Goal: Task Accomplishment & Management: Manage account settings

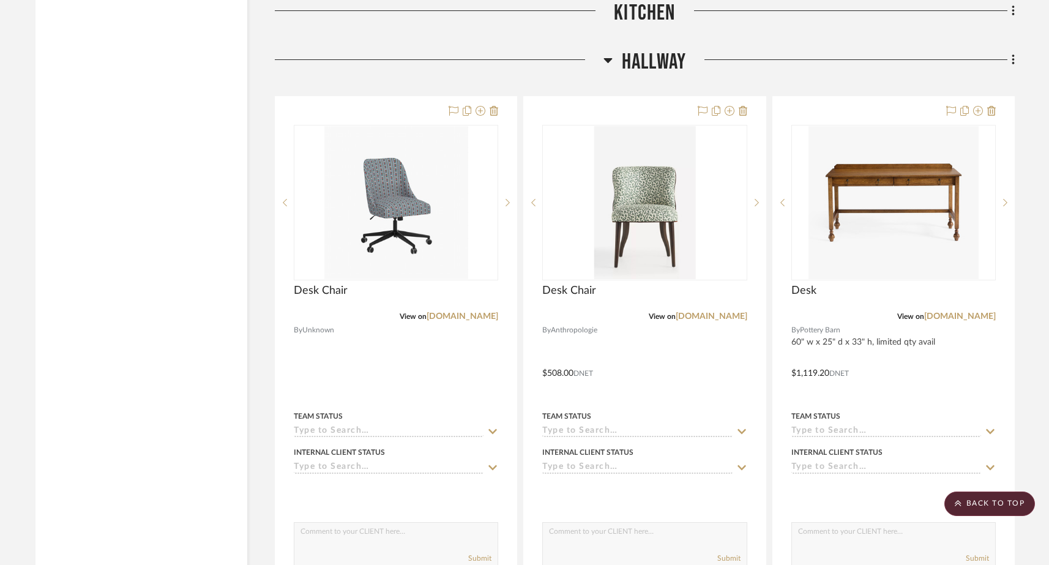
scroll to position [3994, 0]
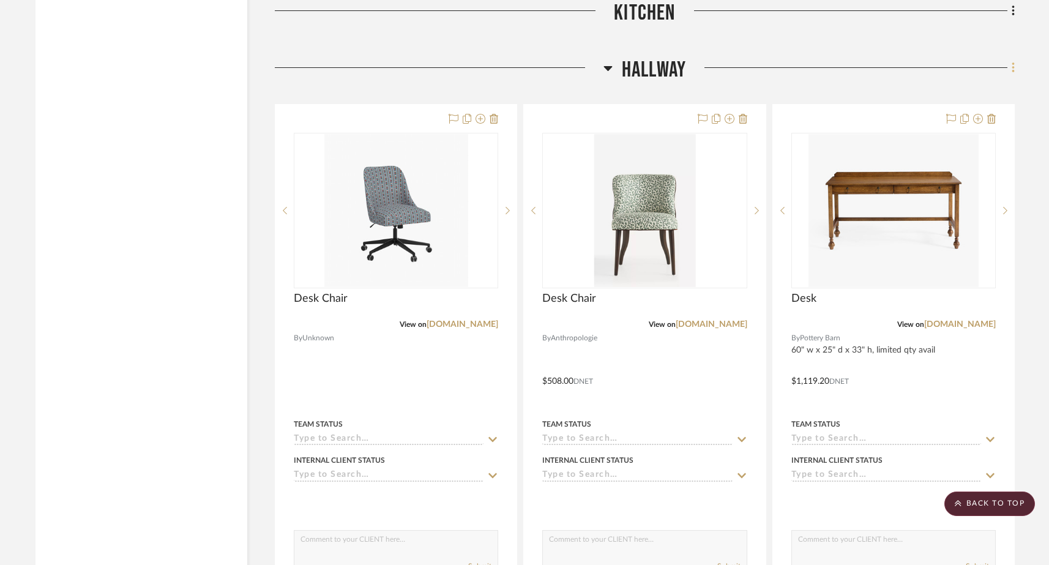
click at [825, 63] on icon at bounding box center [1013, 68] width 2 height 10
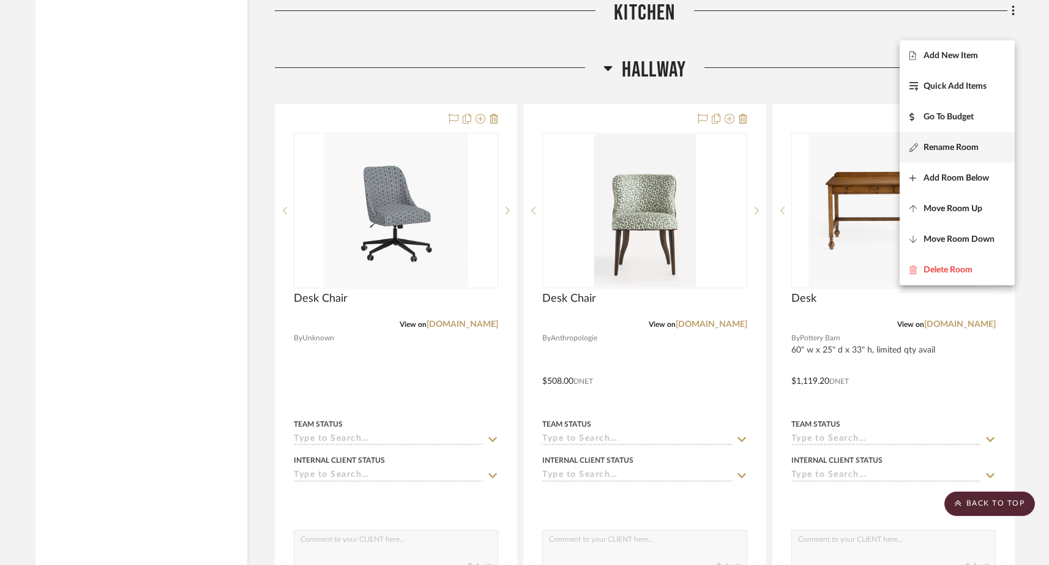
click at [825, 146] on span "Rename Room" at bounding box center [950, 148] width 55 height 10
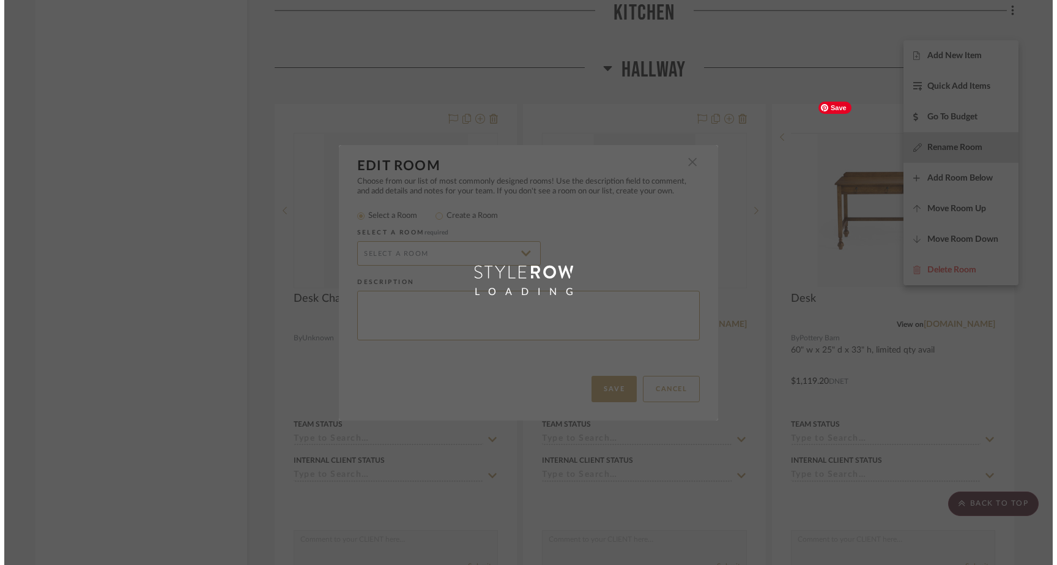
scroll to position [0, 0]
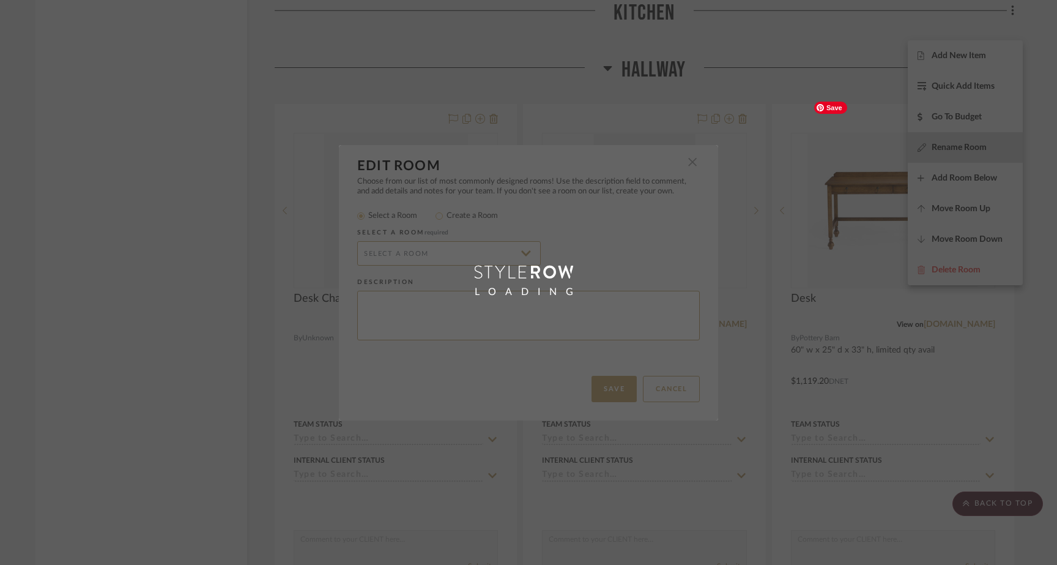
type input "Hallway"
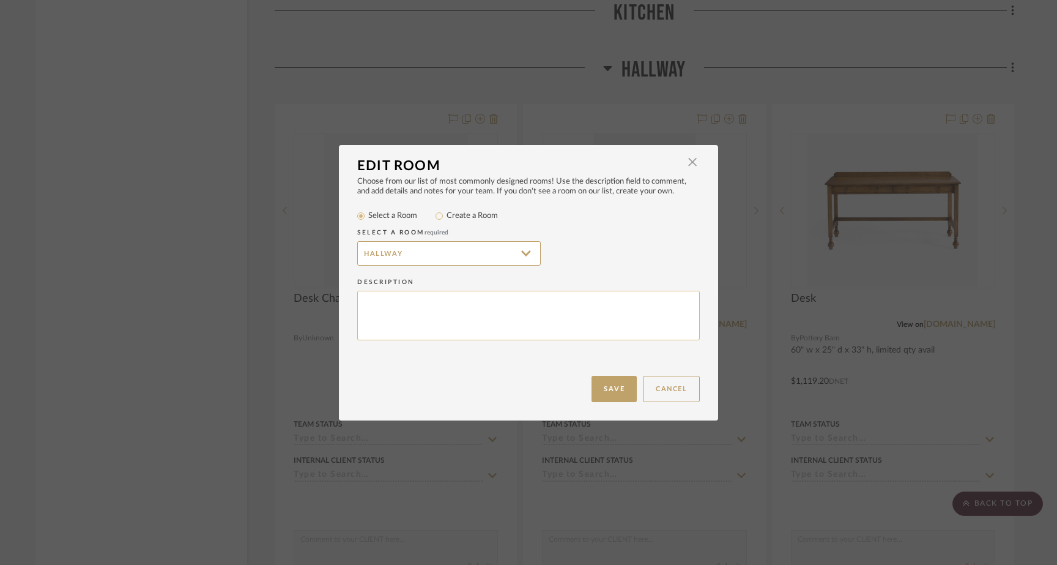
click at [394, 318] on textarea at bounding box center [528, 316] width 343 height 50
click at [408, 264] on input "Hallway" at bounding box center [449, 253] width 184 height 24
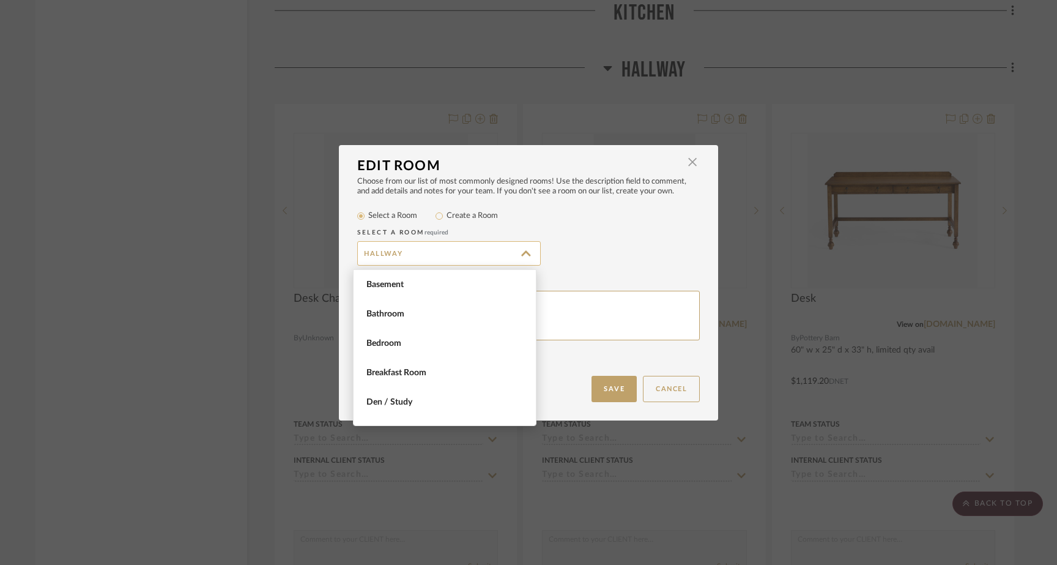
scroll to position [470, 0]
click at [436, 217] on input "Create a Room" at bounding box center [439, 216] width 15 height 15
radio input "true"
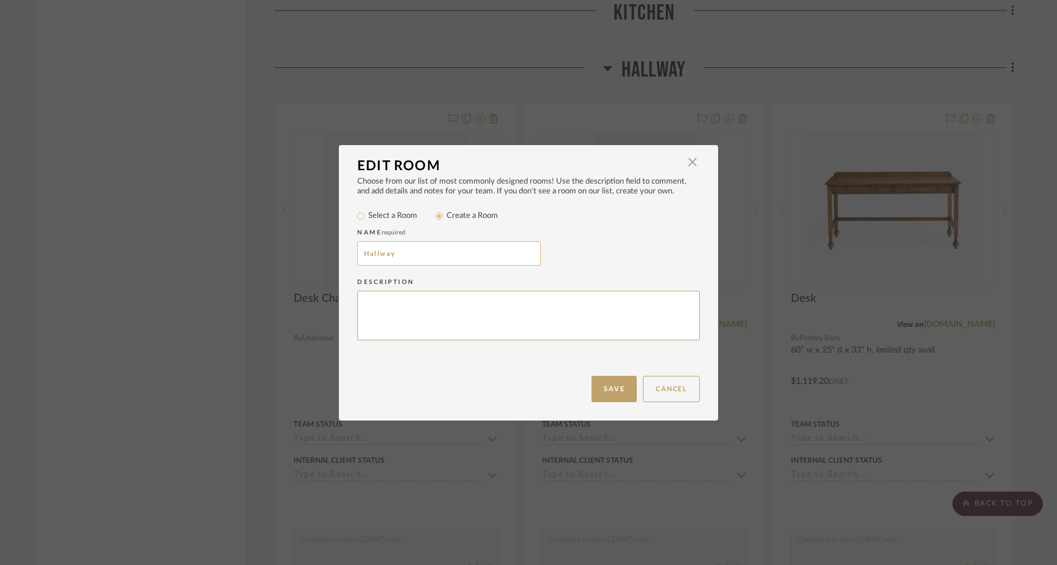
click at [407, 252] on input "Hallway" at bounding box center [449, 253] width 184 height 24
type input "Office / Hallway"
click at [611, 392] on button "Save" at bounding box center [614, 389] width 45 height 26
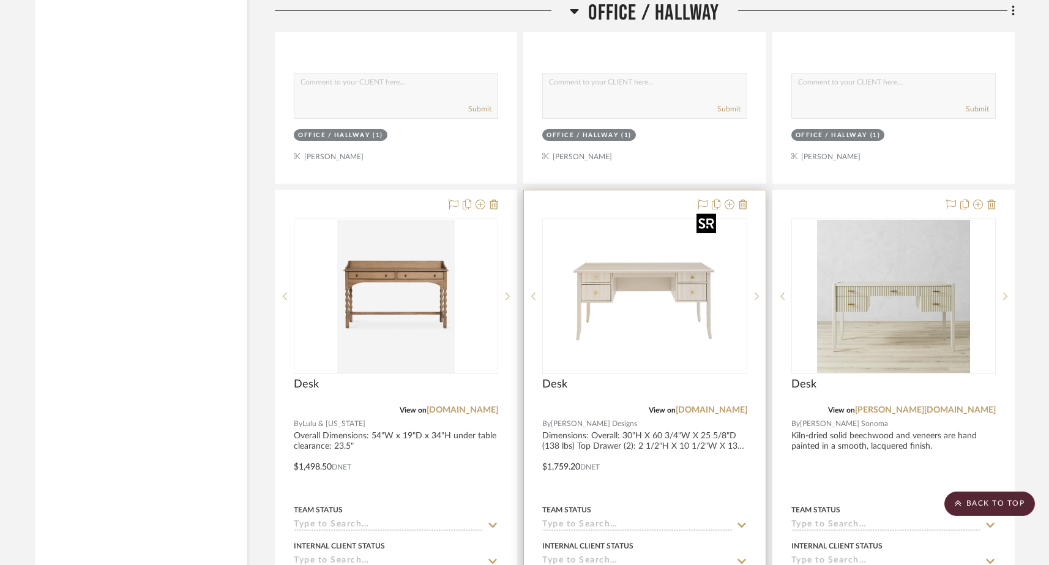
scroll to position [4443, 0]
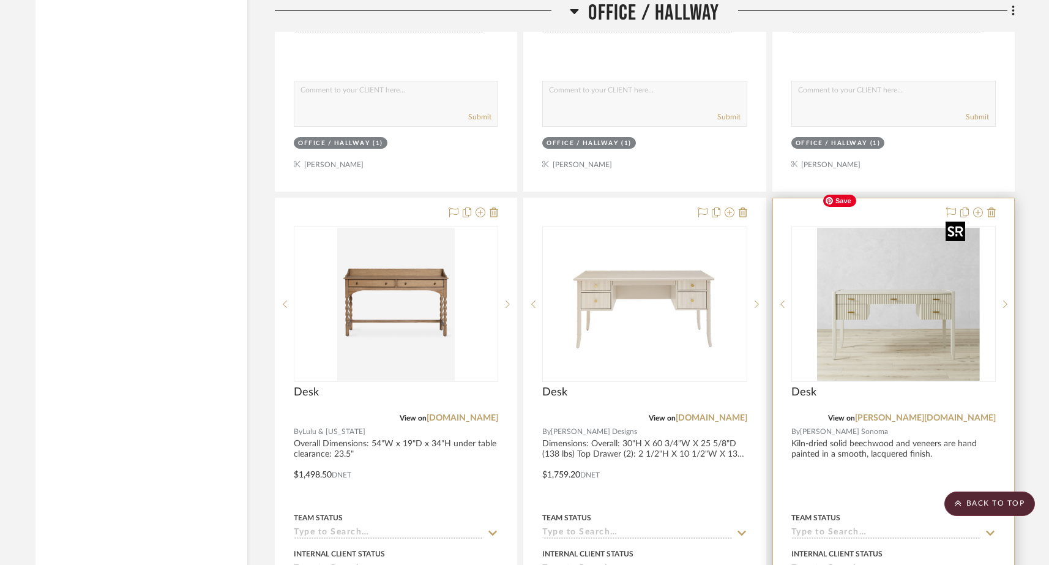
click at [825, 270] on div at bounding box center [893, 303] width 204 height 155
click at [825, 300] on icon at bounding box center [1005, 304] width 4 height 9
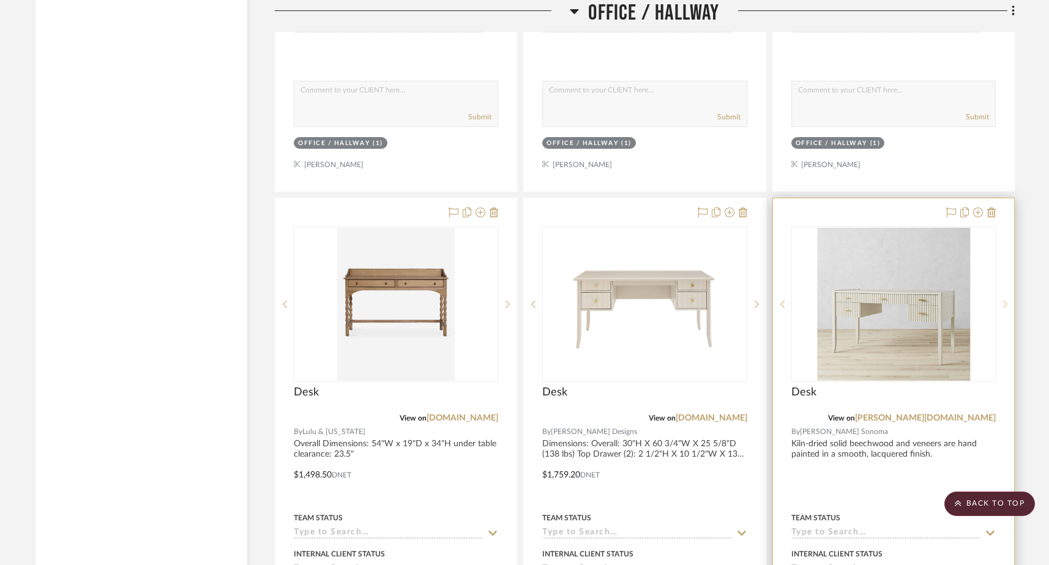
click at [825, 300] on icon at bounding box center [1005, 304] width 4 height 9
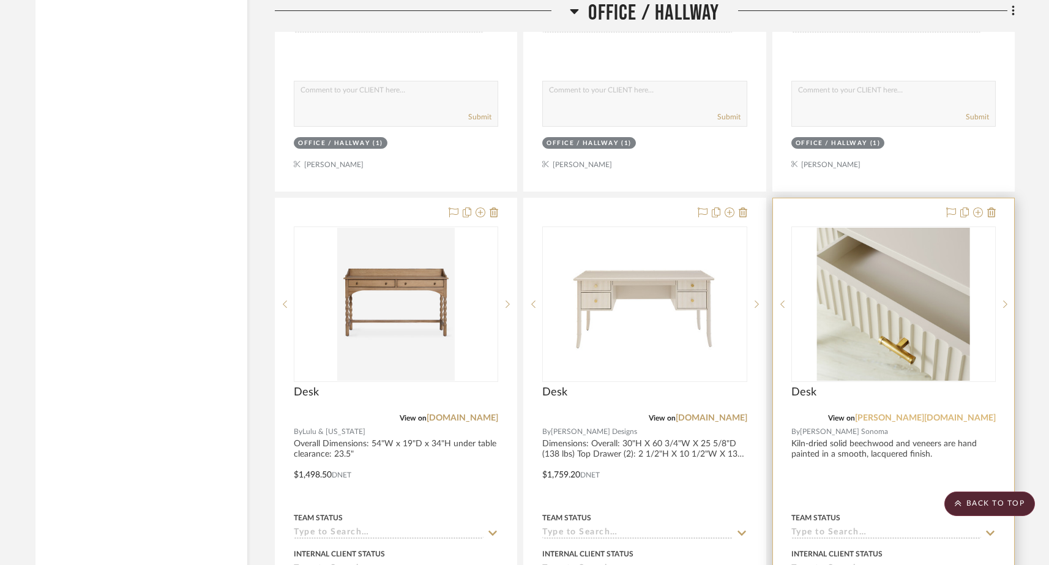
click at [825, 414] on link "[PERSON_NAME][DOMAIN_NAME]" at bounding box center [925, 418] width 141 height 9
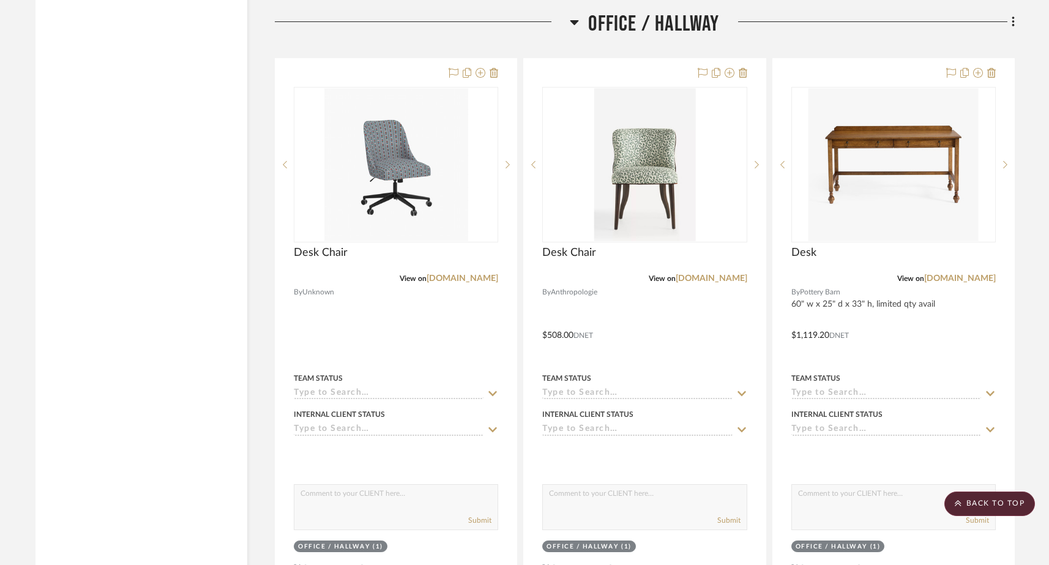
scroll to position [4015, 0]
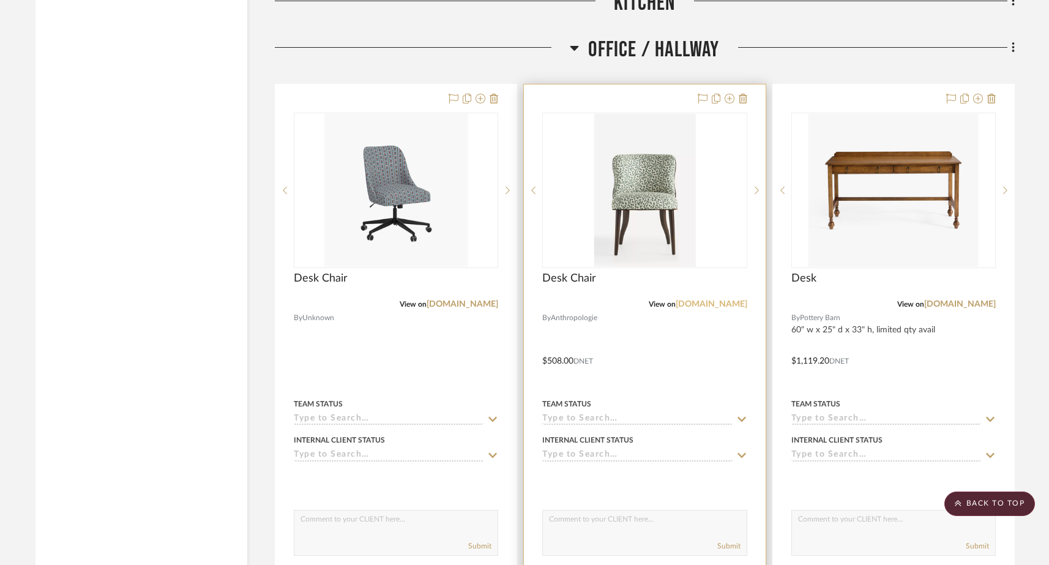
click at [717, 300] on link "anthropologie.com" at bounding box center [712, 304] width 72 height 9
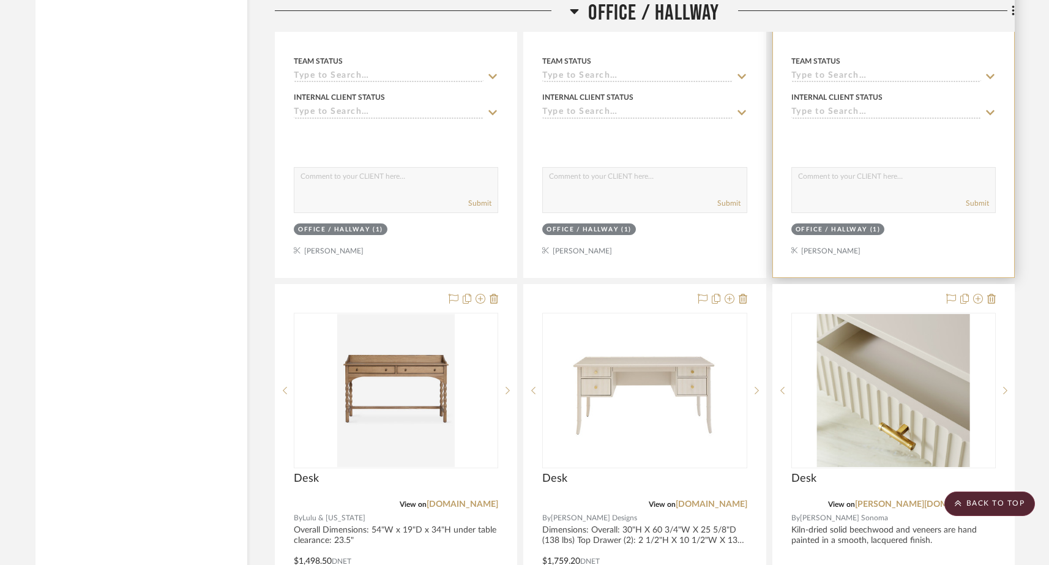
scroll to position [4379, 0]
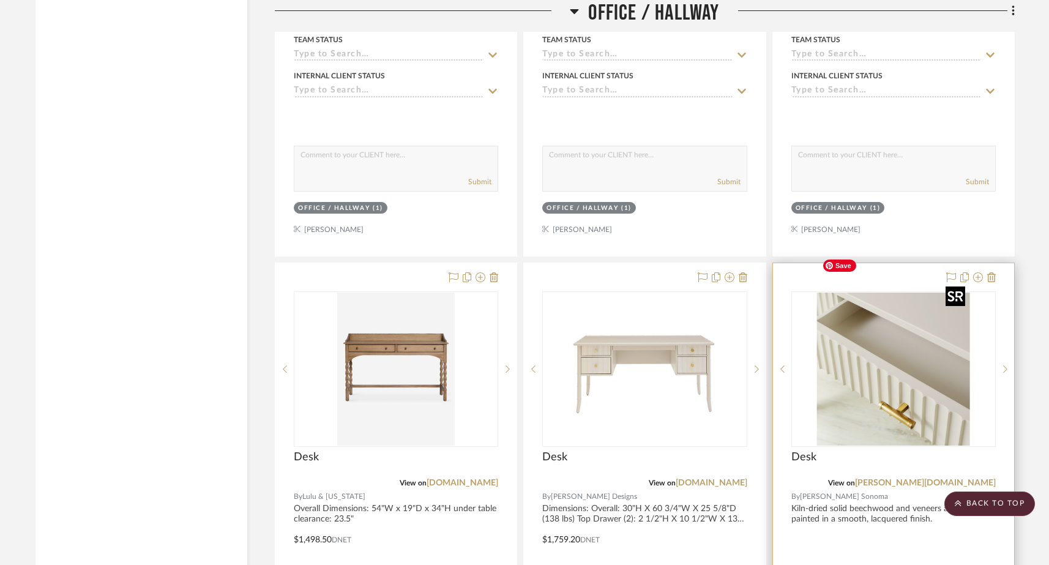
click at [825, 338] on img "3" at bounding box center [893, 369] width 153 height 153
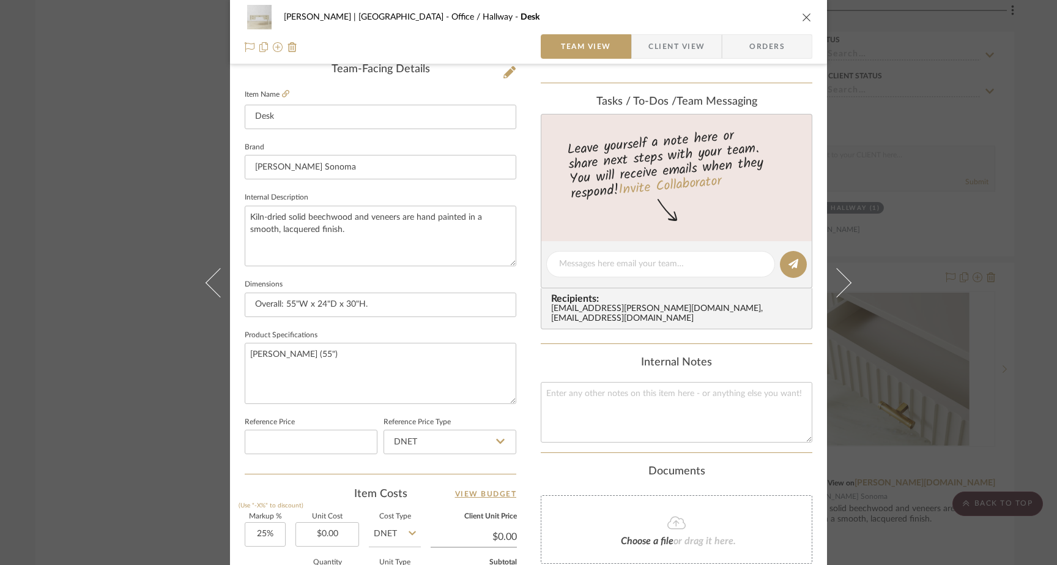
scroll to position [326, 0]
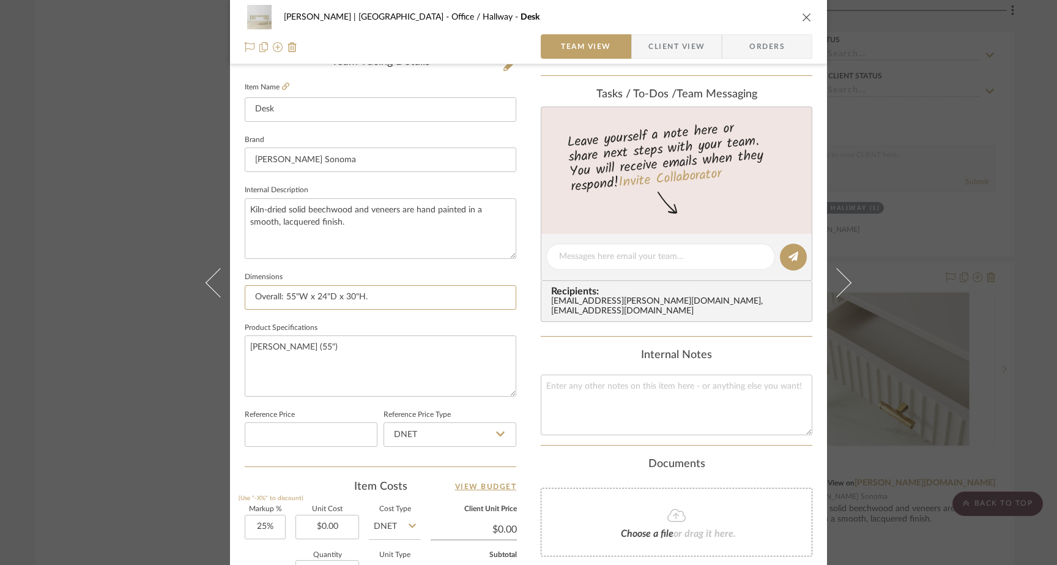
drag, startPoint x: 379, startPoint y: 294, endPoint x: 250, endPoint y: 265, distance: 132.3
click at [250, 265] on div "Team-Facing Details Item Name Desk Brand Williams Sonoma Internal Description K…" at bounding box center [381, 261] width 272 height 411
click at [351, 223] on textarea "Kiln-dried solid beechwood and veneers are hand painted in a smooth, lacquered …" at bounding box center [381, 228] width 272 height 61
paste textarea "Overall: 55"W x 24"D x 30"H."
click at [321, 242] on textarea "Overall: 55"W x 24"D x 30"H. Kiln-dried solid beechwood and veneers are hand pa…" at bounding box center [381, 228] width 272 height 61
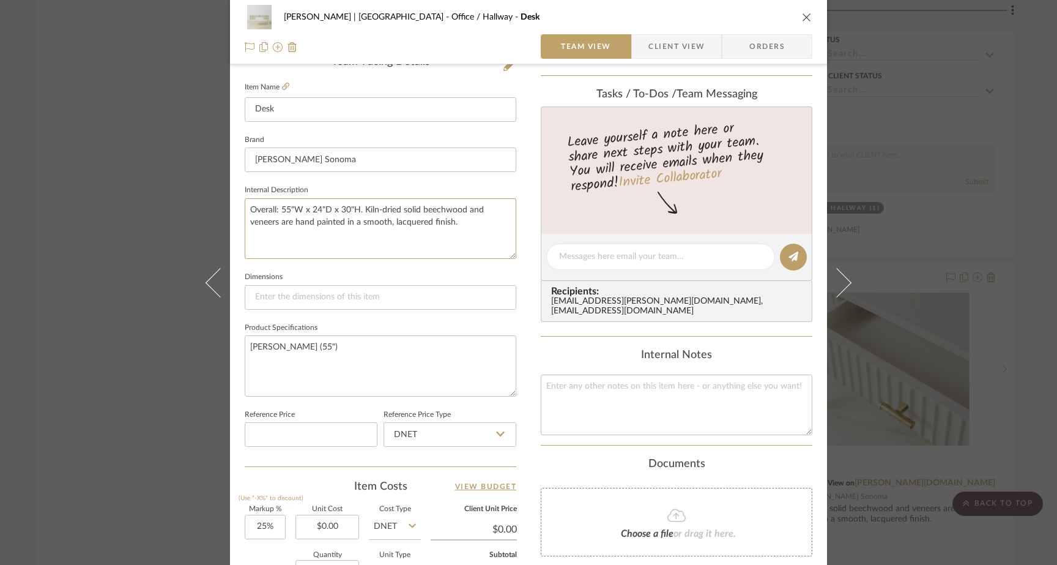
type textarea "Overall: 55"W x 24"D x 30"H. Kiln-dried solid beechwood and veneers are hand pa…"
click at [144, 137] on div "Gutstein-Dyja | Upper West Side Office / Hallway Desk Team View Client View Ord…" at bounding box center [528, 282] width 1057 height 565
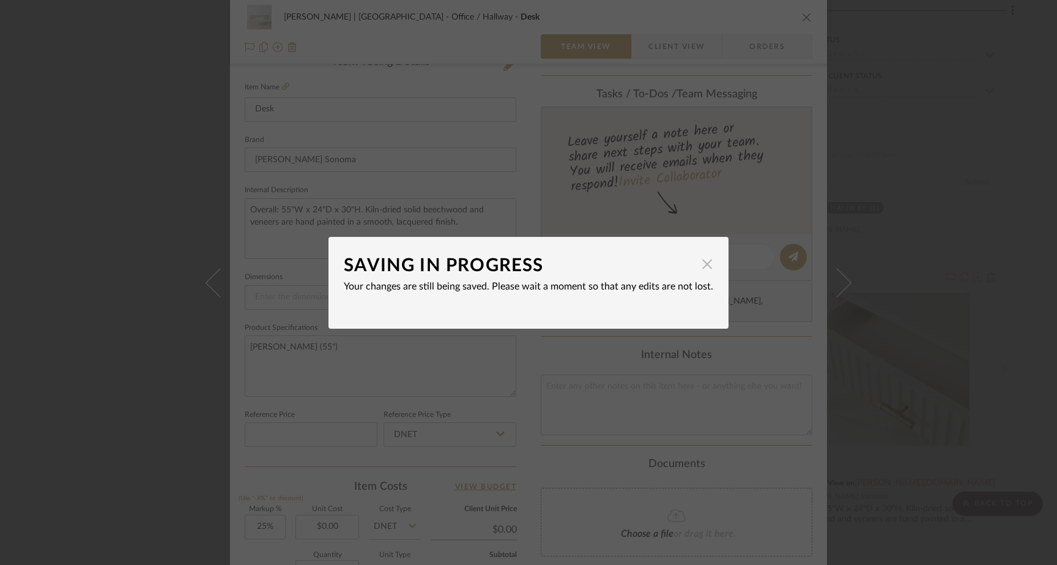
click at [700, 266] on span "button" at bounding box center [707, 264] width 24 height 24
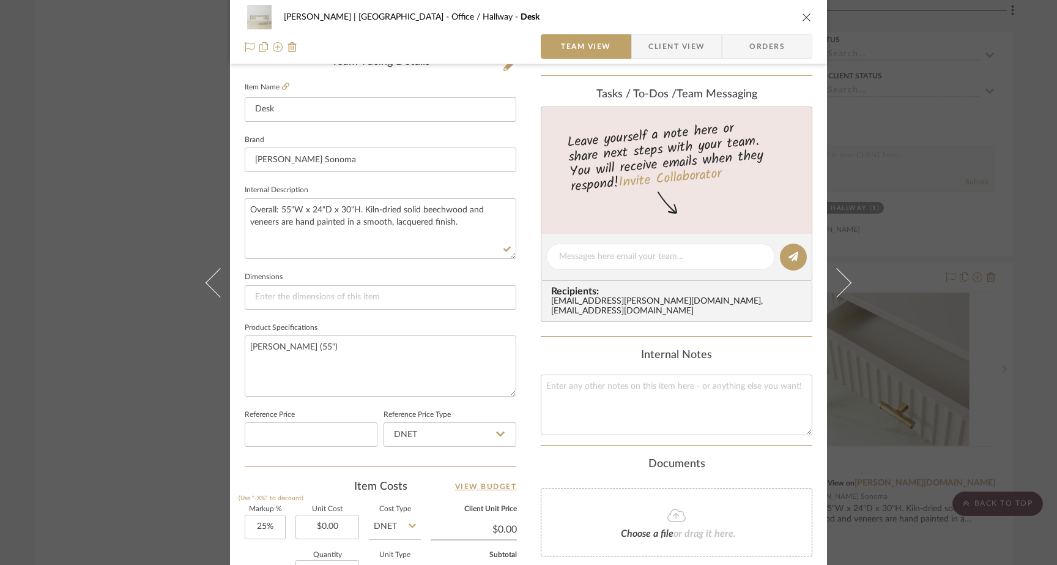
click at [140, 142] on div "Gutstein-Dyja | Upper West Side Office / Hallway Desk Team View Client View Ord…" at bounding box center [528, 282] width 1057 height 565
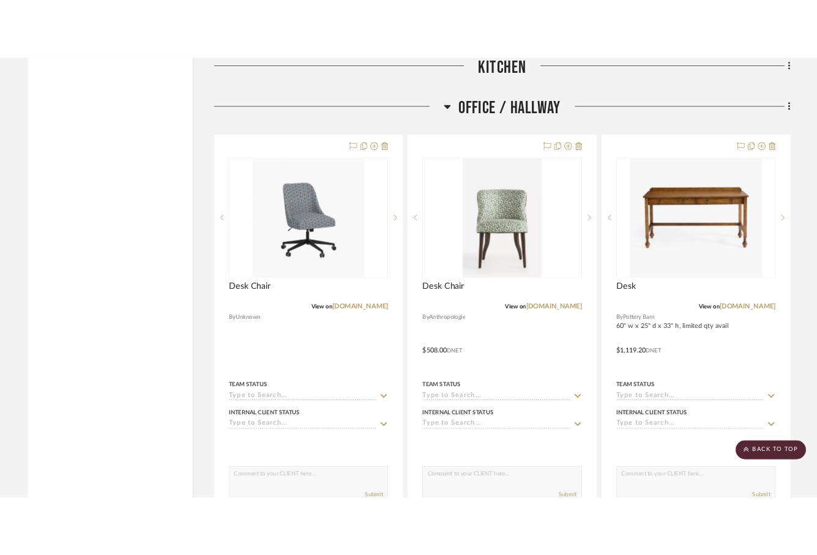
scroll to position [4030, 0]
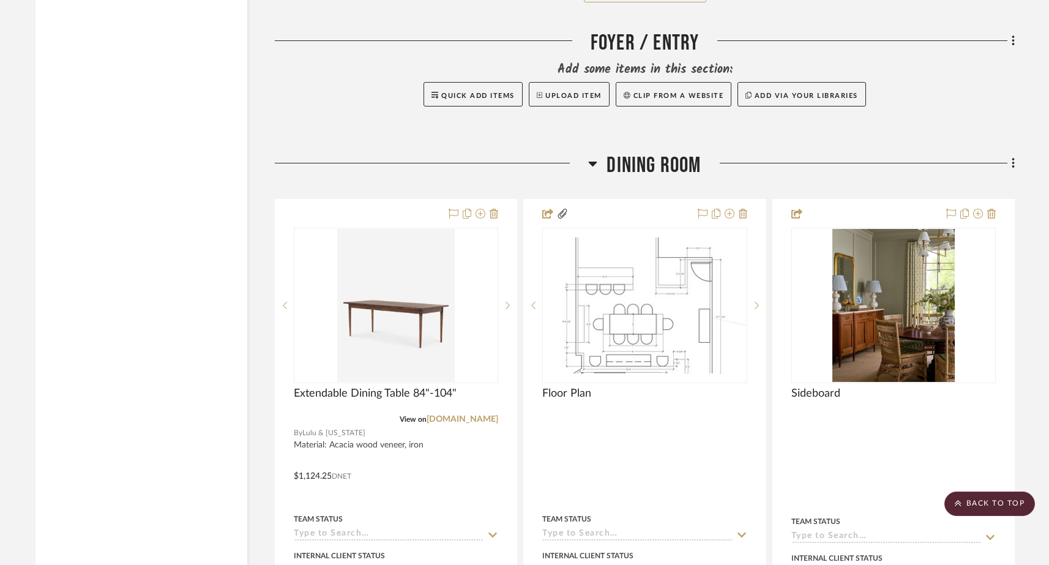
scroll to position [2631, 0]
